Goal: Task Accomplishment & Management: Use online tool/utility

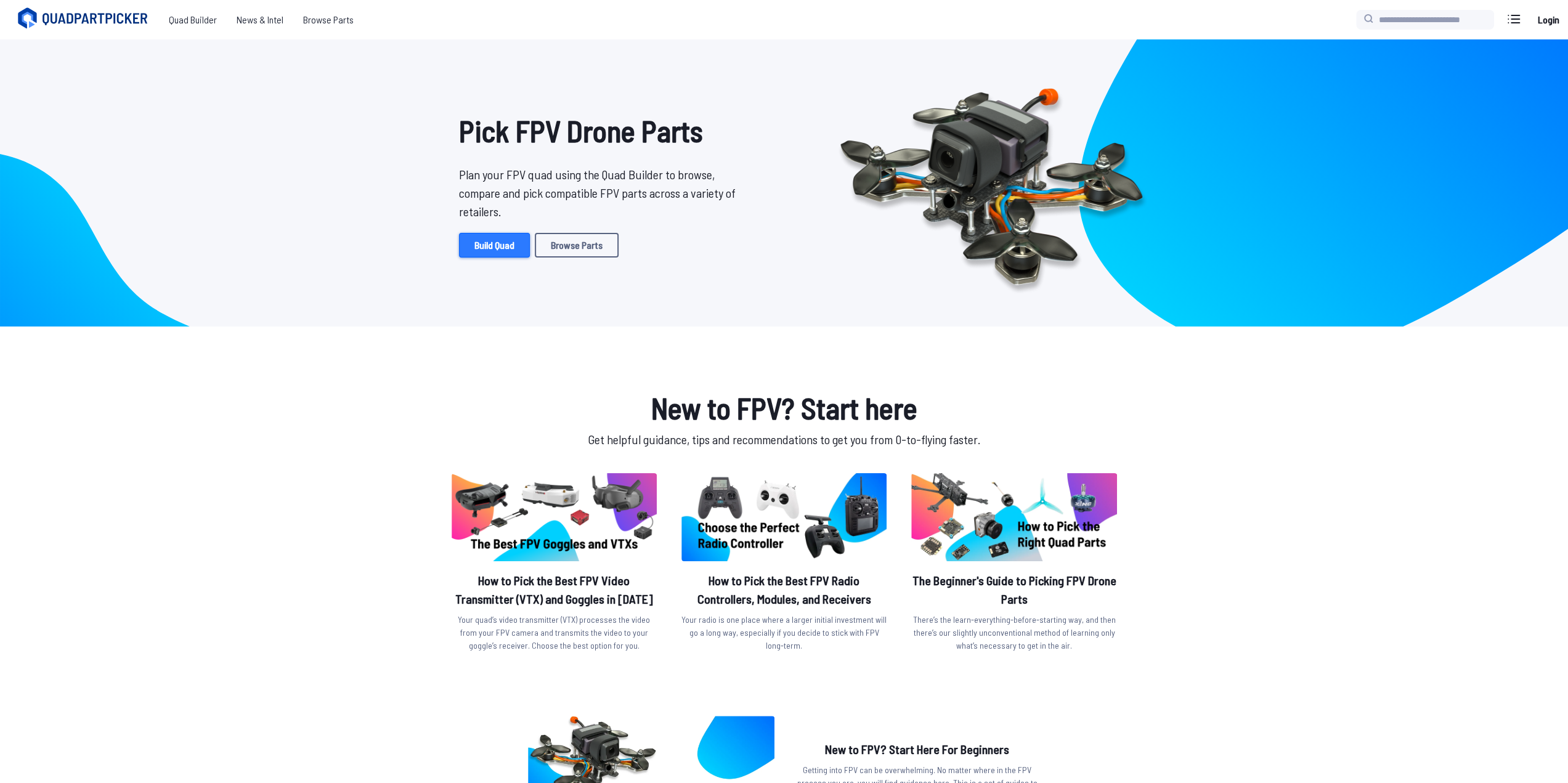
click at [503, 240] on link "Build Quad" at bounding box center [495, 245] width 71 height 25
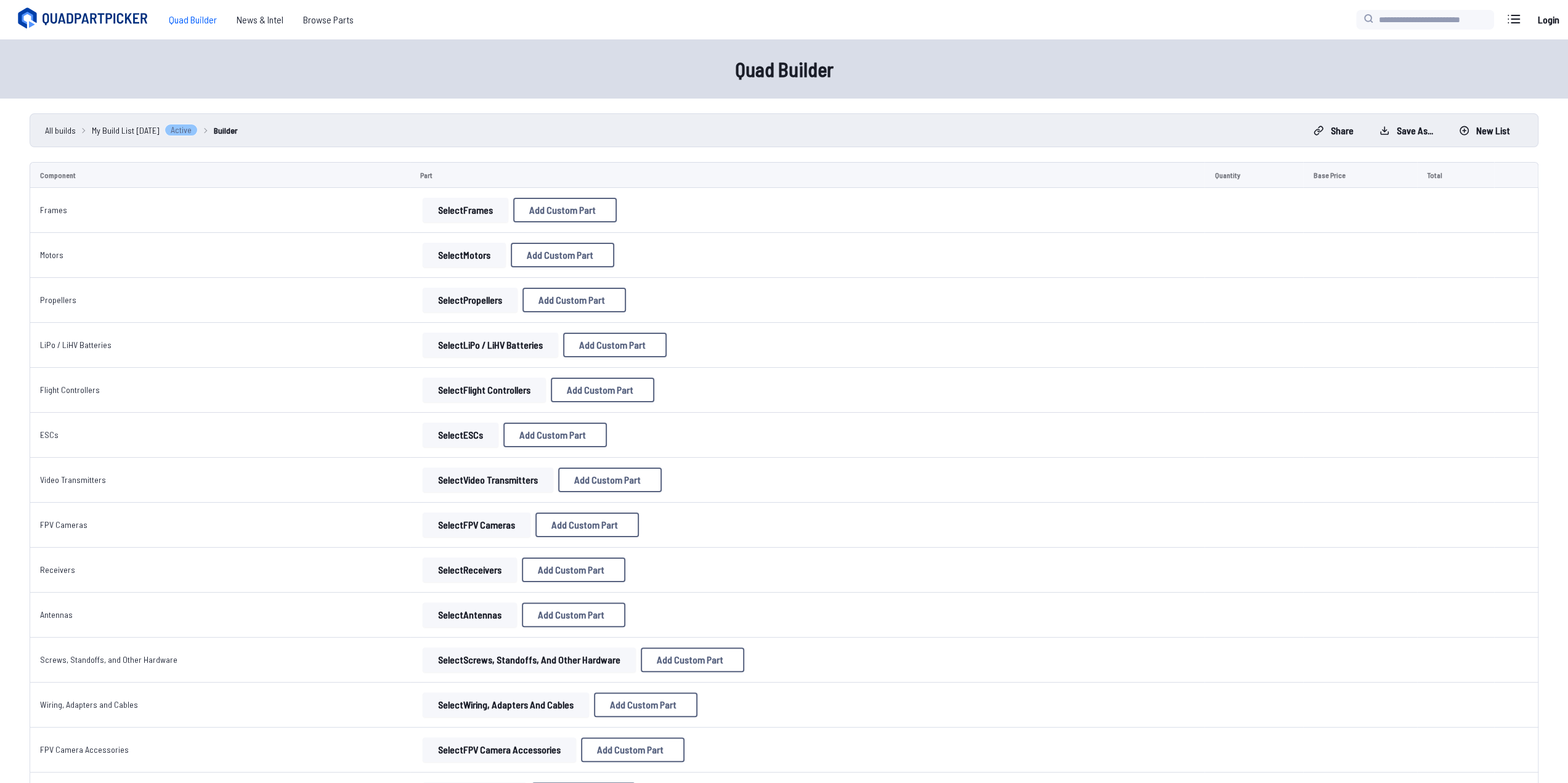
click at [488, 209] on button "Select Frames" at bounding box center [466, 210] width 86 height 25
click at [459, 205] on button "Select Frames" at bounding box center [466, 210] width 86 height 25
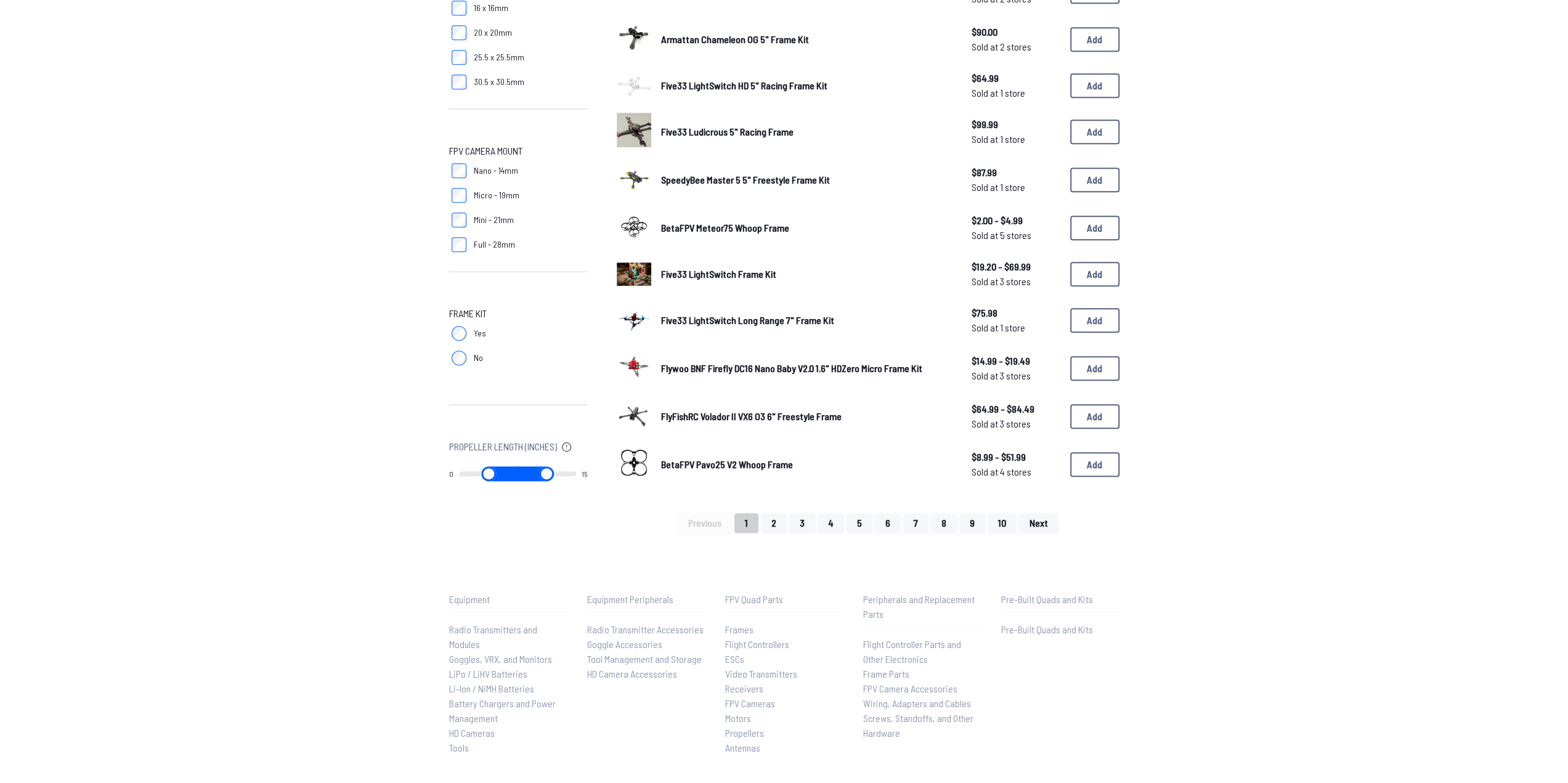
scroll to position [616, 0]
click at [571, 445] on icon at bounding box center [566, 446] width 9 height 9
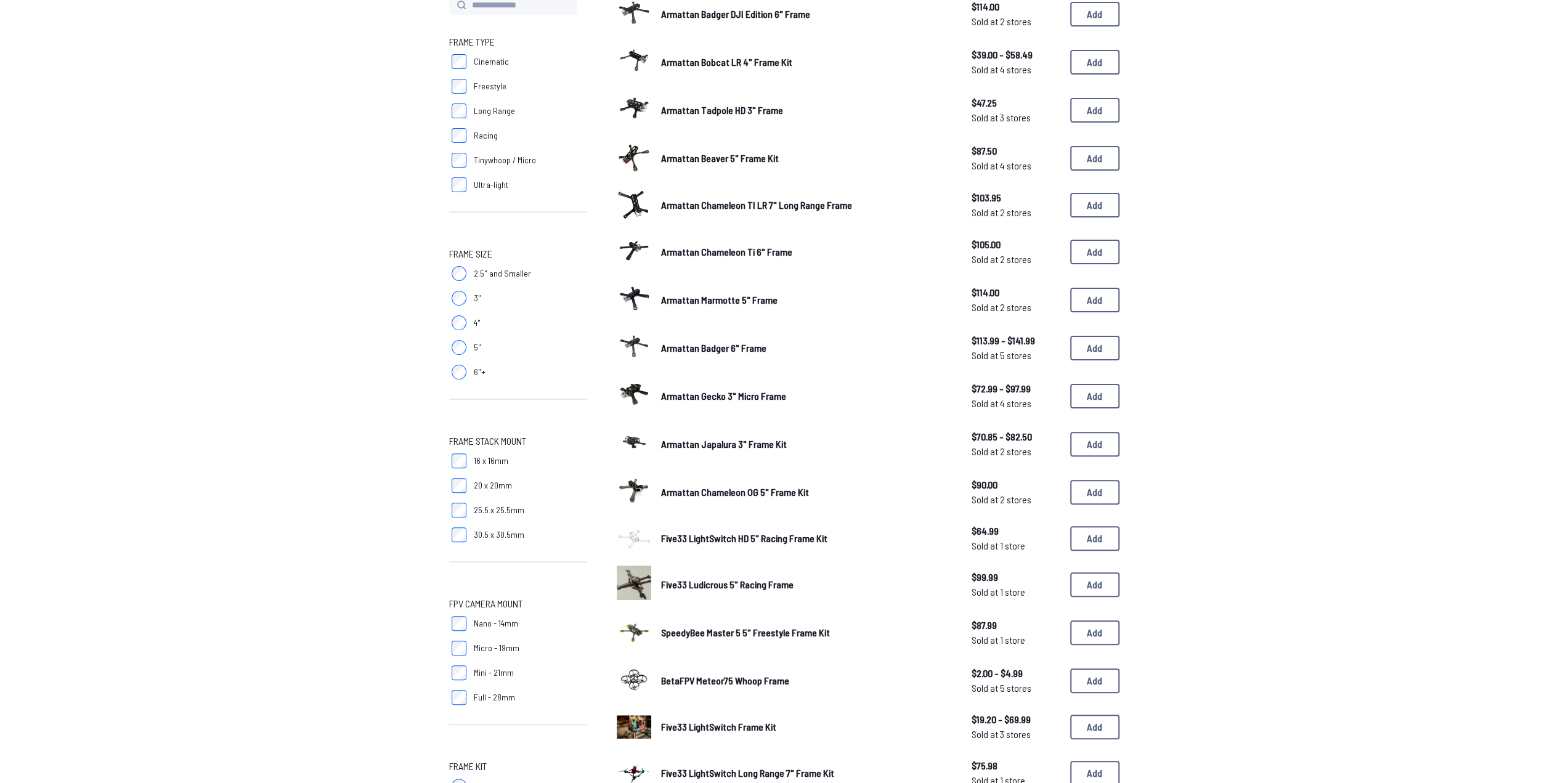
scroll to position [0, 0]
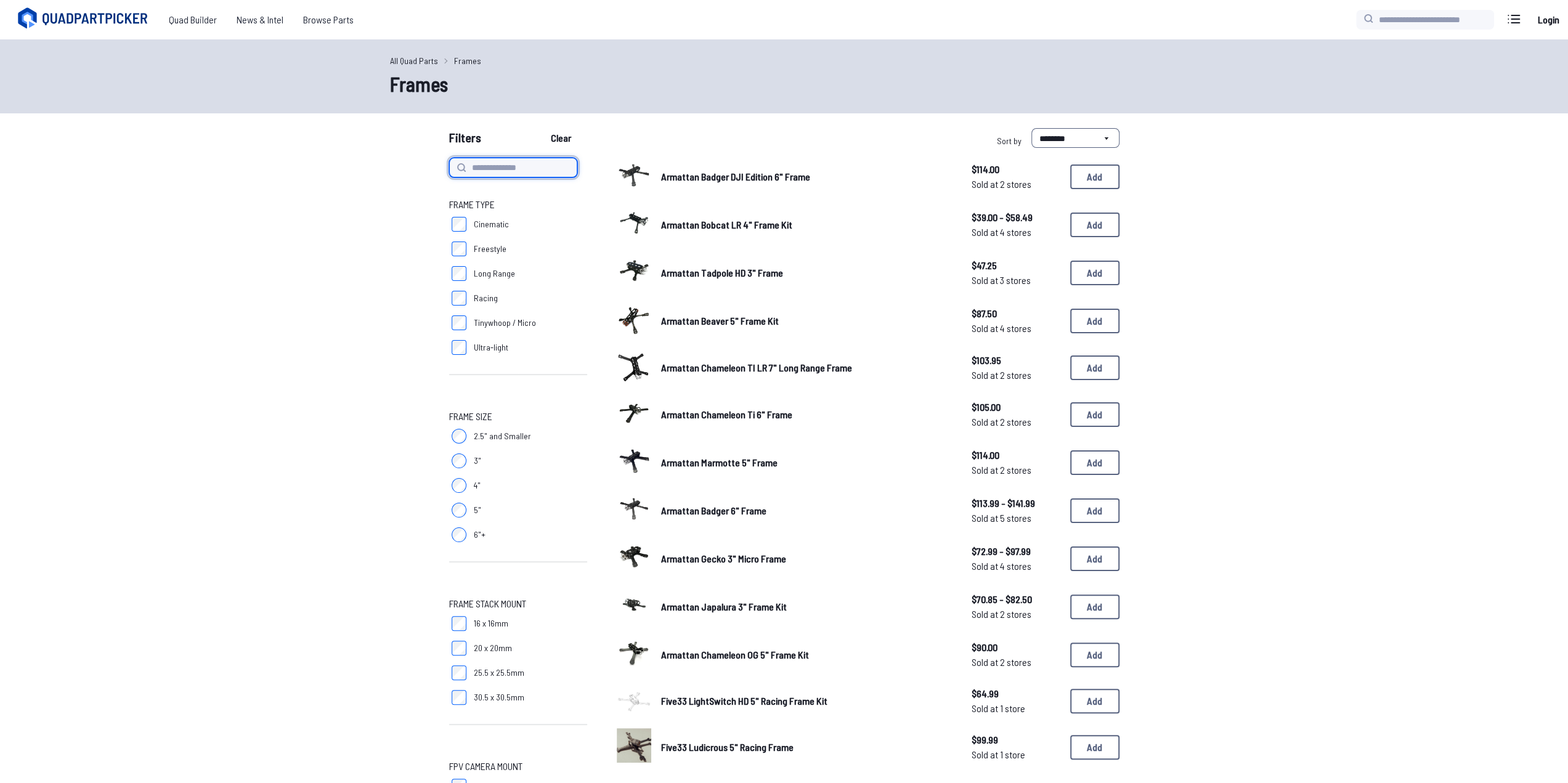
click at [512, 173] on input at bounding box center [513, 167] width 128 height 20
type input "*******"
click at [541, 128] on button "Clear" at bounding box center [561, 137] width 42 height 20
type input "*******"
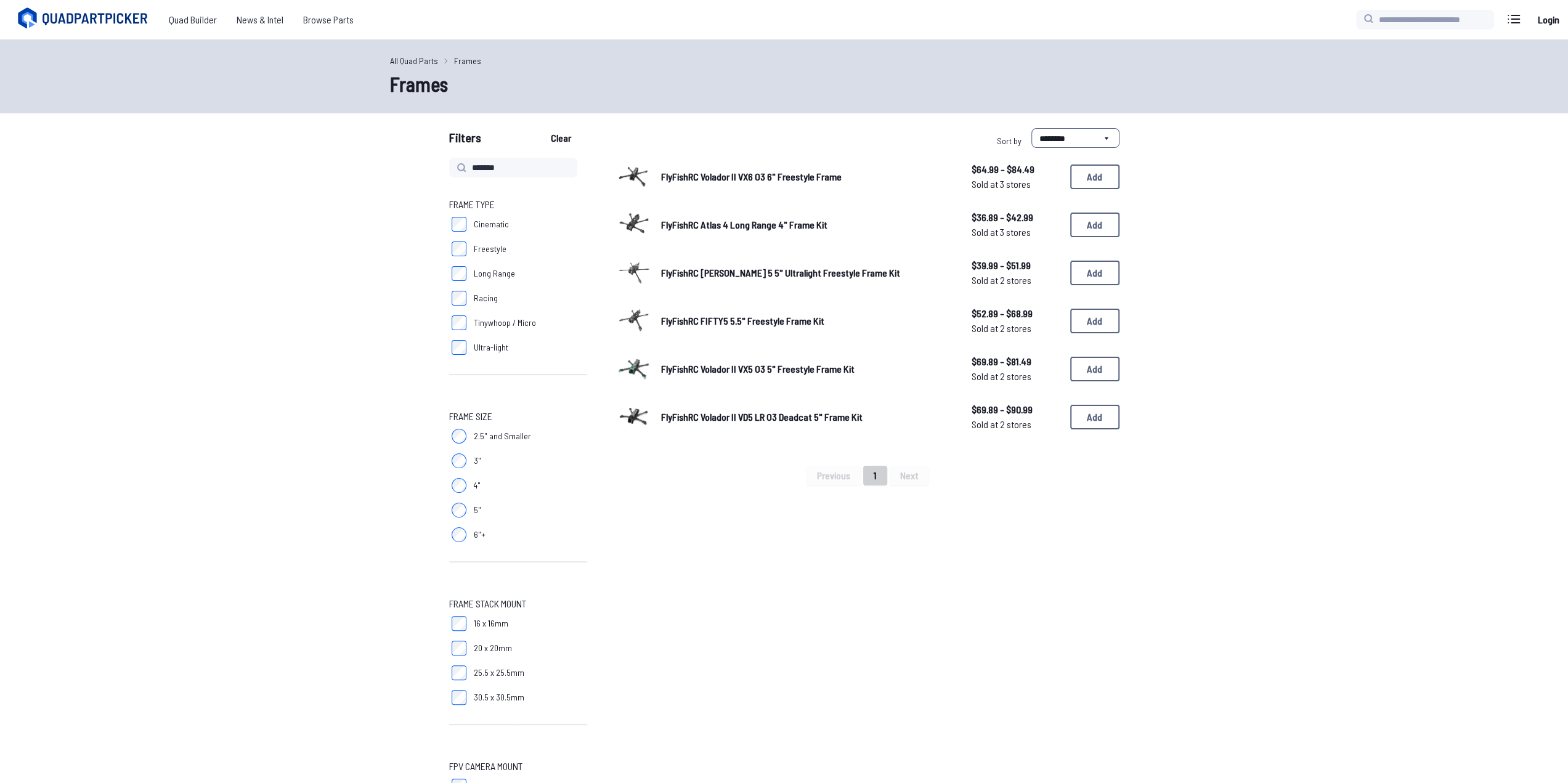
drag, startPoint x: 383, startPoint y: 184, endPoint x: 383, endPoint y: 178, distance: 6.0
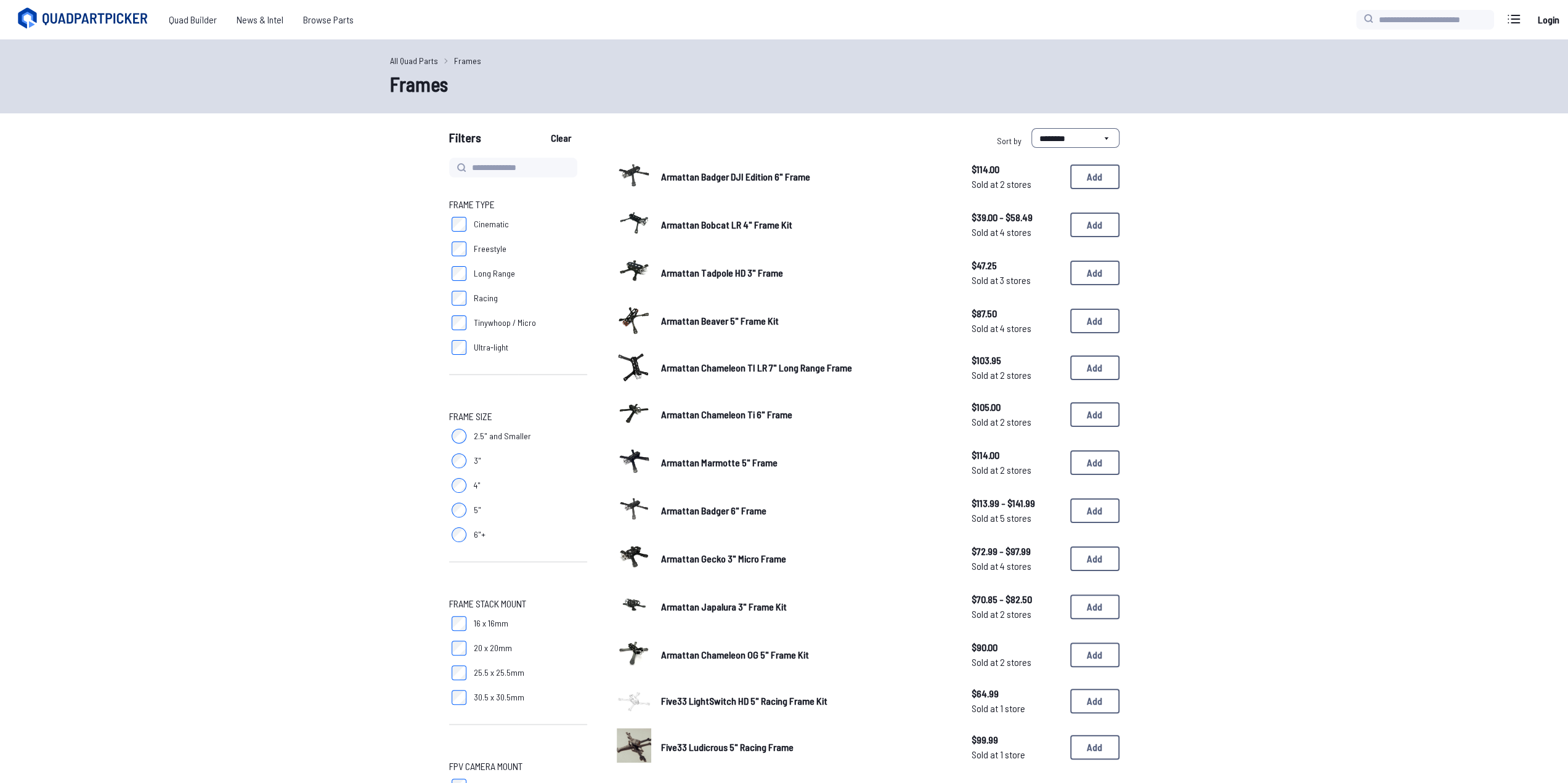
click at [415, 55] on link "All Quad Parts" at bounding box center [414, 60] width 48 height 13
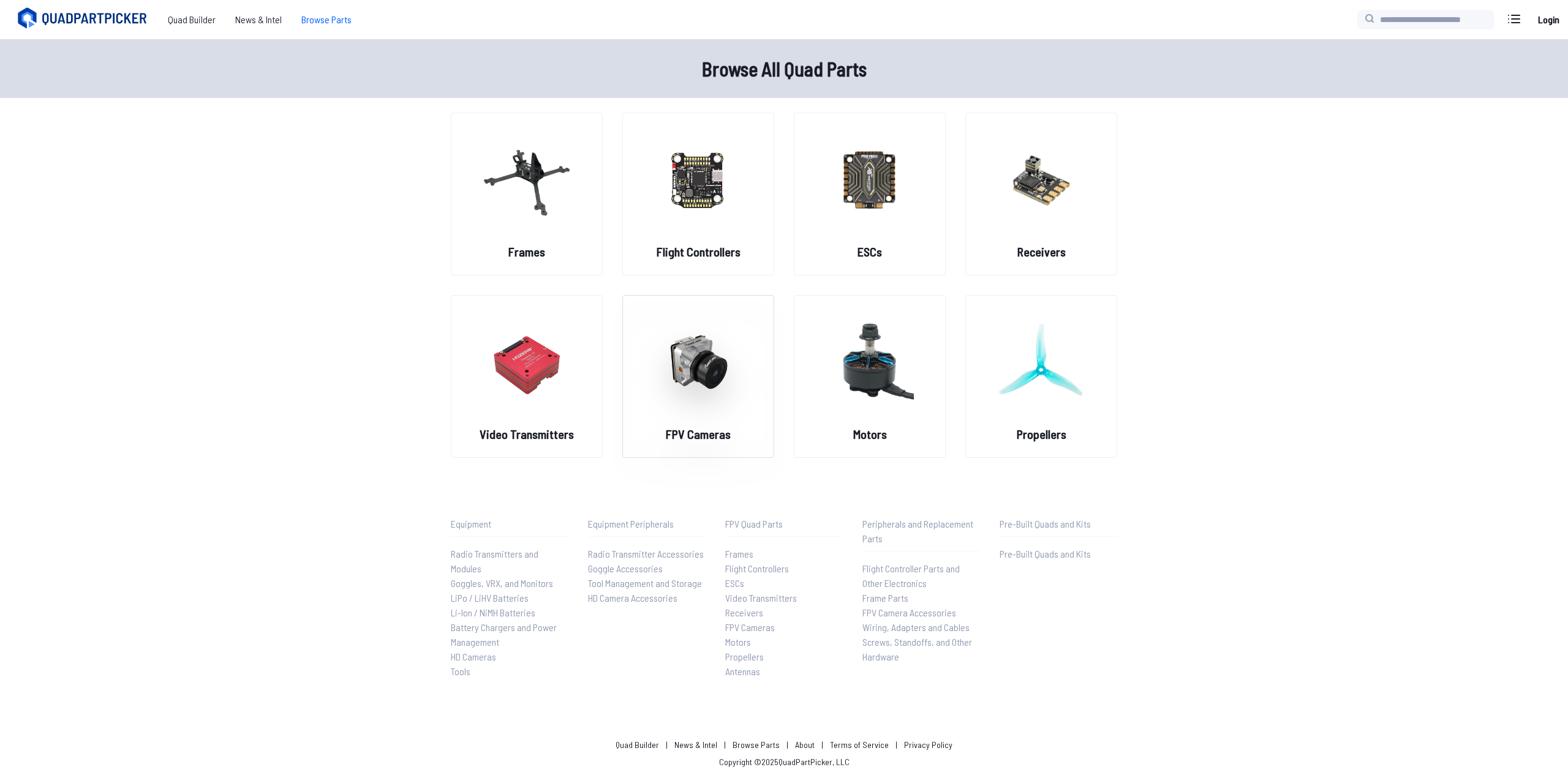
click at [687, 362] on img at bounding box center [698, 362] width 88 height 108
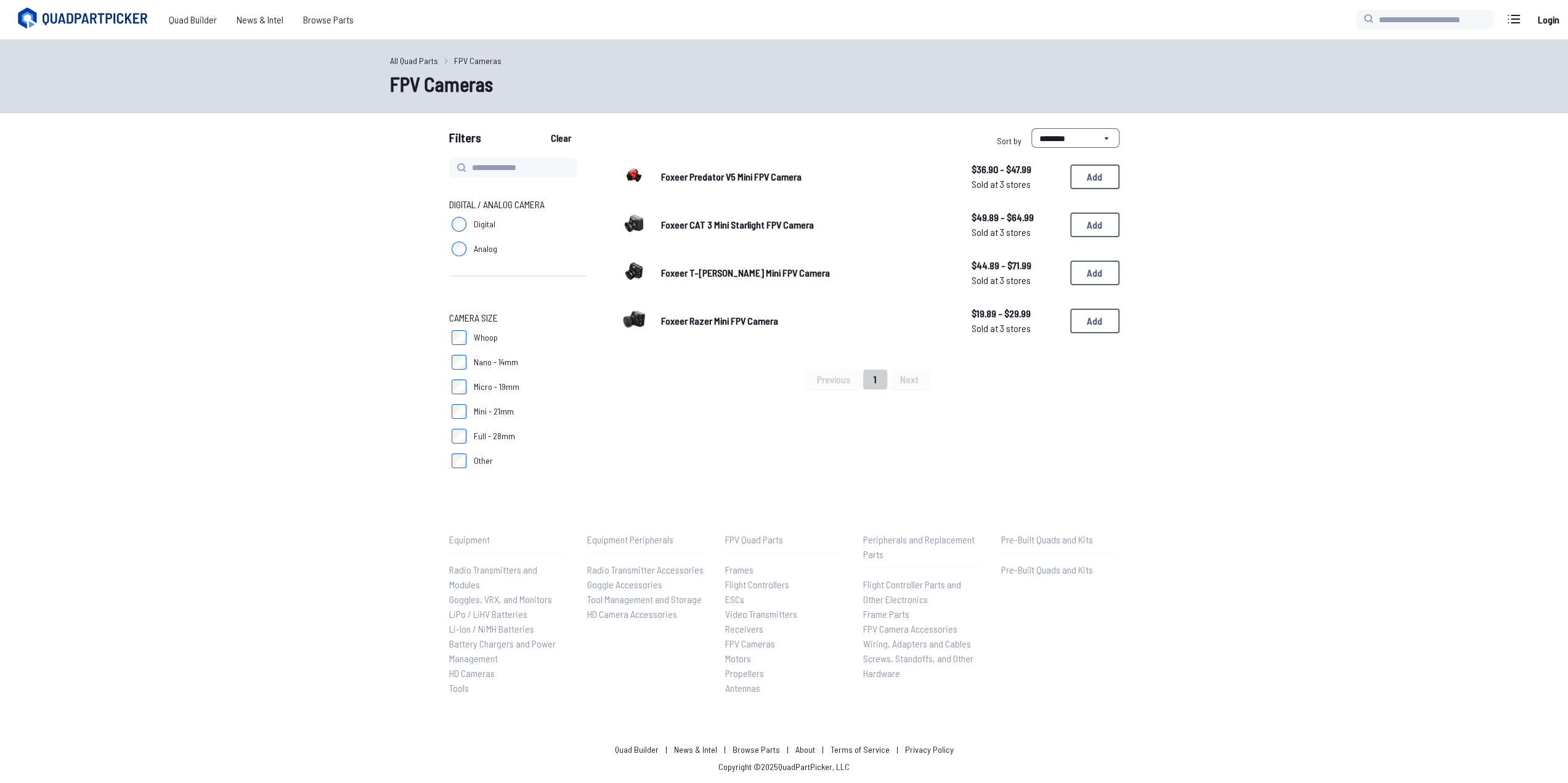
click at [455, 228] on label "Digital" at bounding box center [518, 224] width 138 height 25
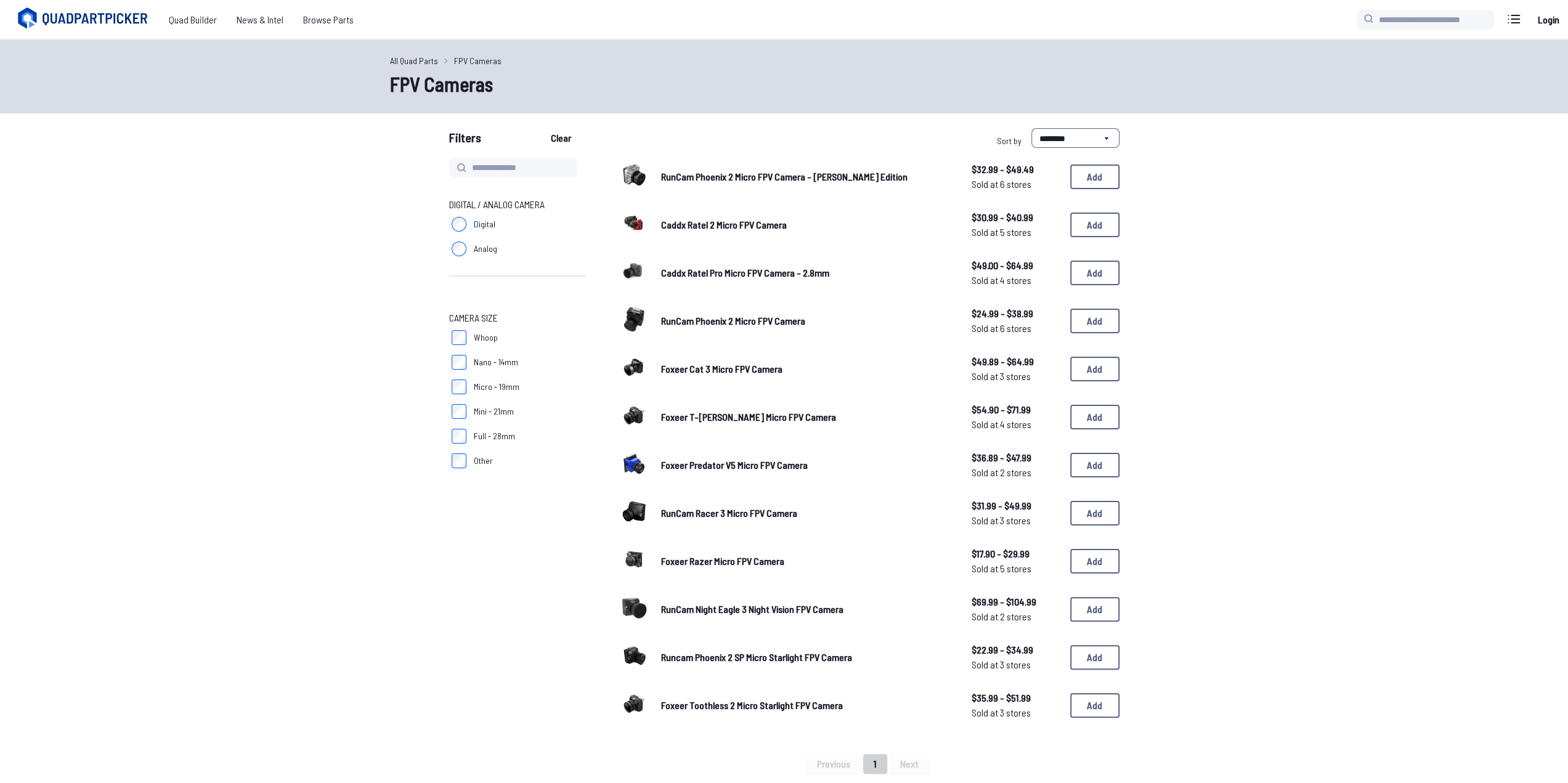
click at [706, 222] on span "Caddx Ratel 2 Micro FPV Camera" at bounding box center [724, 224] width 126 height 12
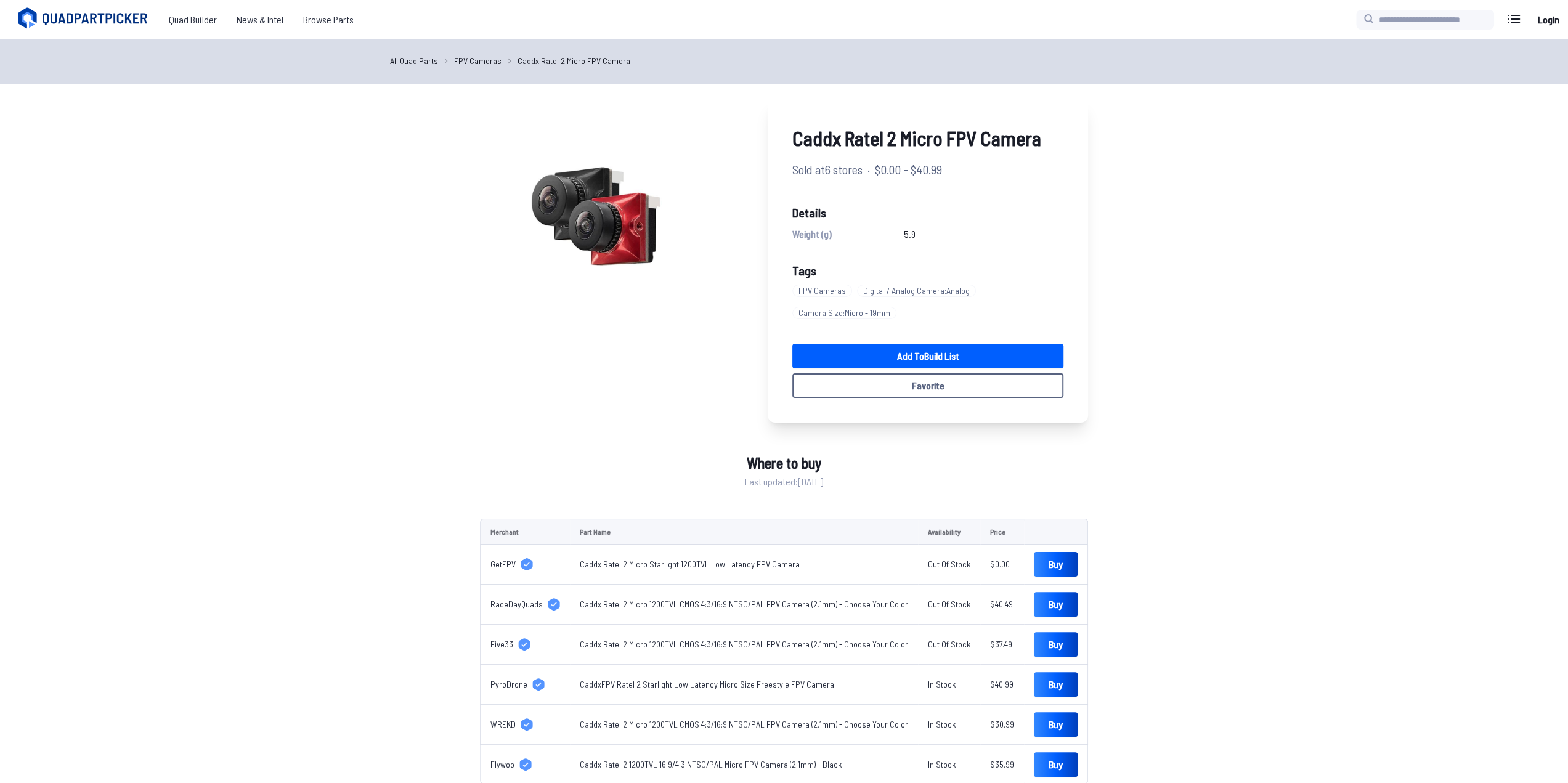
drag, startPoint x: 440, startPoint y: 140, endPoint x: 434, endPoint y: 137, distance: 6.7
